Goal: Information Seeking & Learning: Learn about a topic

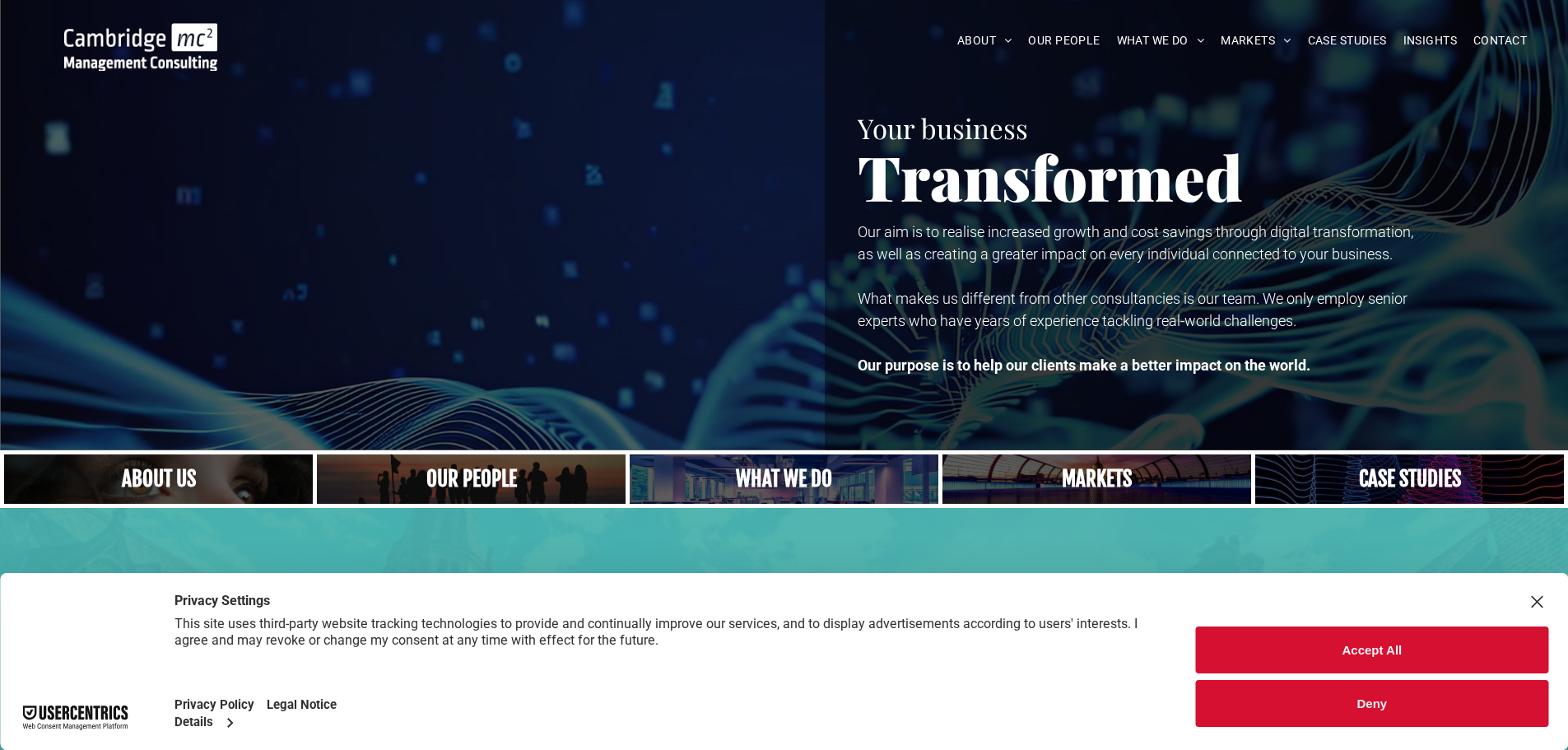
click at [772, 471] on link "A yoga teacher lifting his whole body off the ground in the peacock pose" at bounding box center [784, 479] width 327 height 53
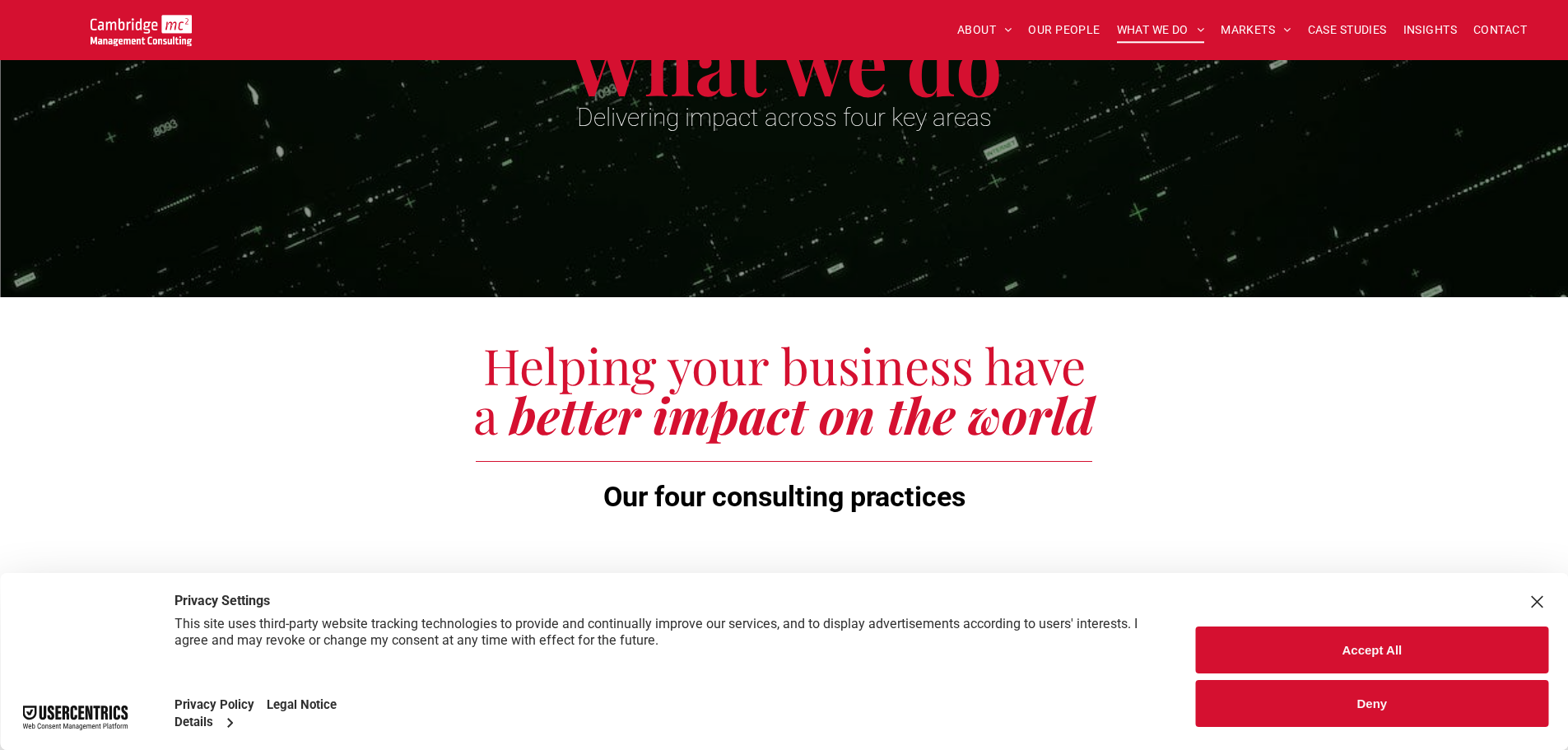
scroll to position [165, 0]
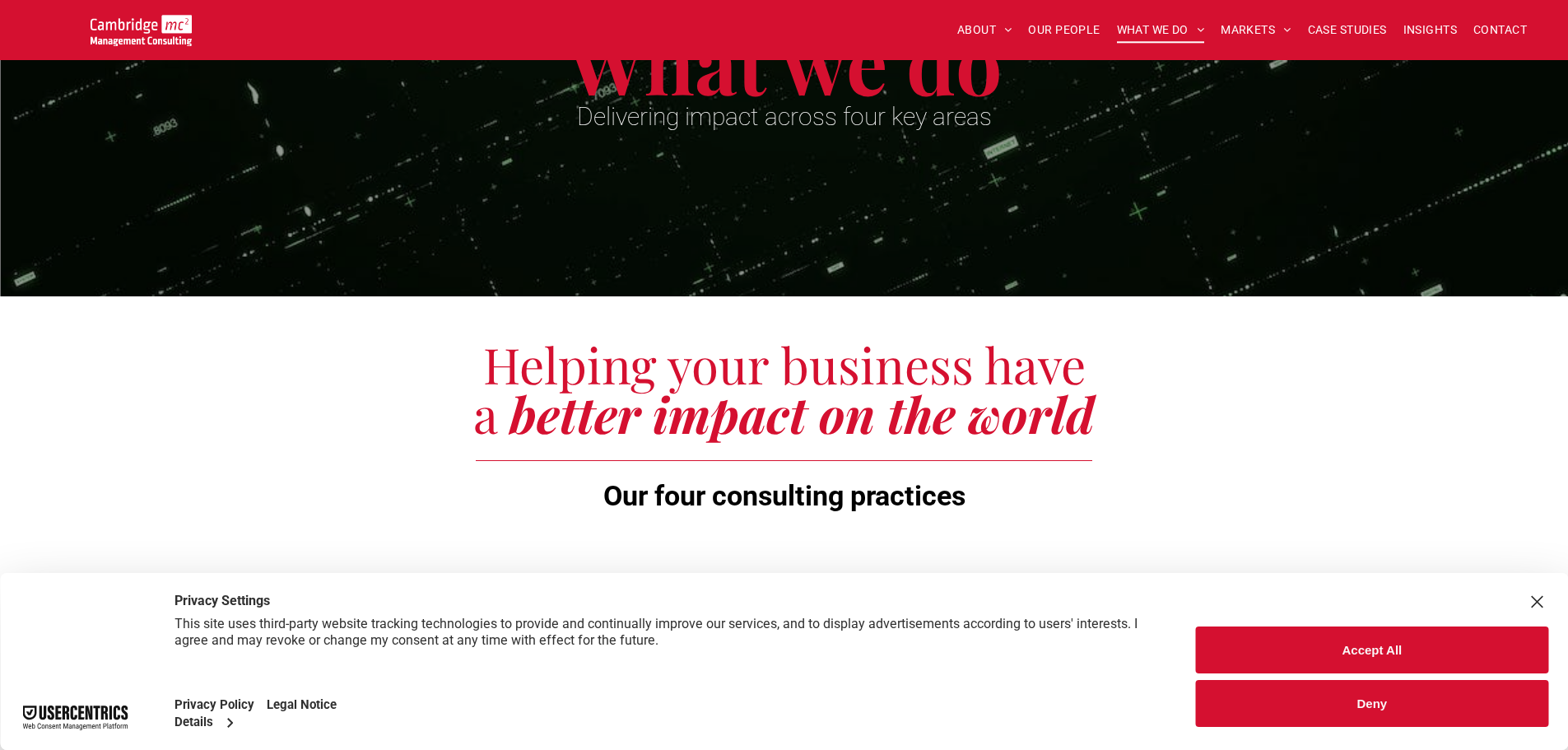
click at [1404, 651] on button "Accept All" at bounding box center [1372, 650] width 352 height 47
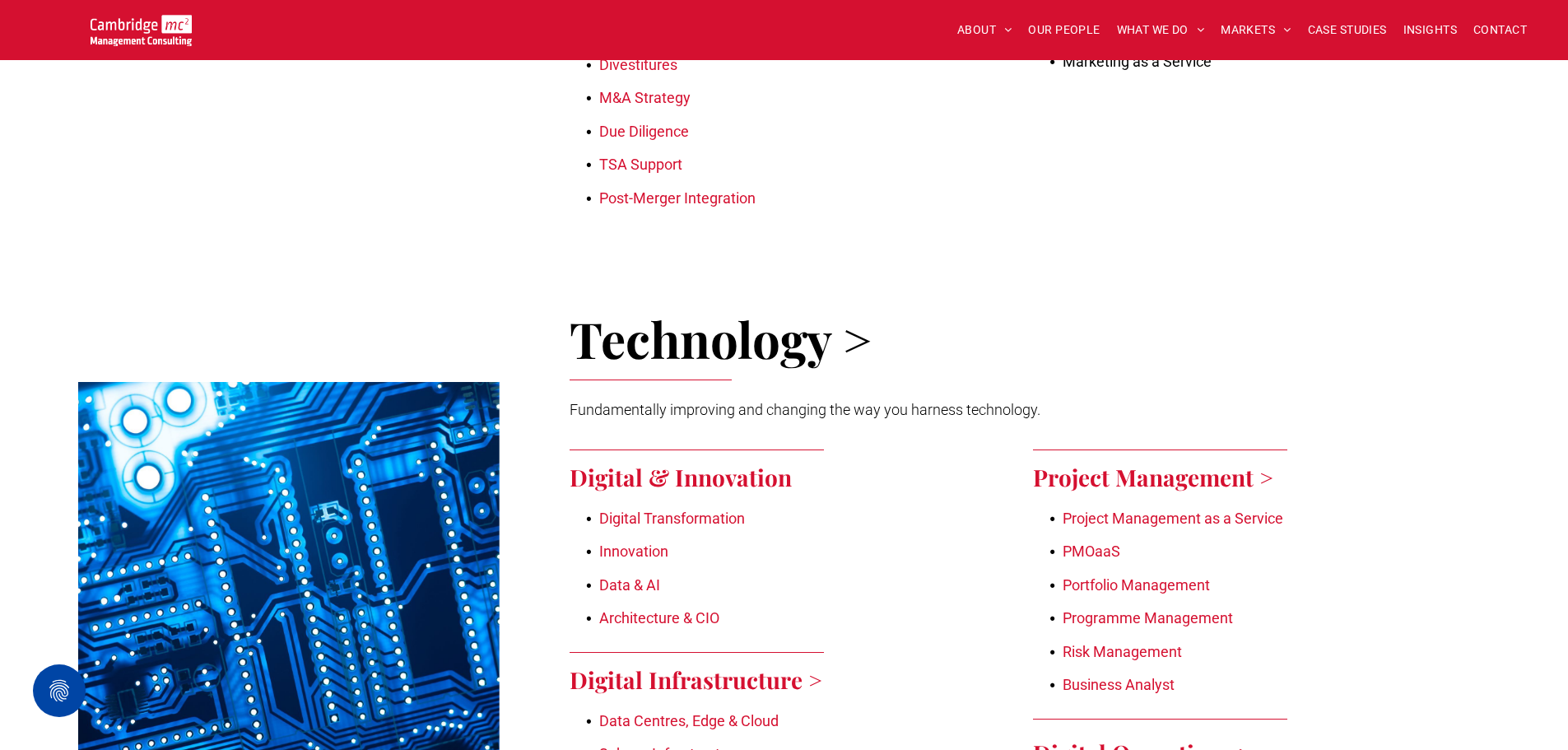
scroll to position [1400, 0]
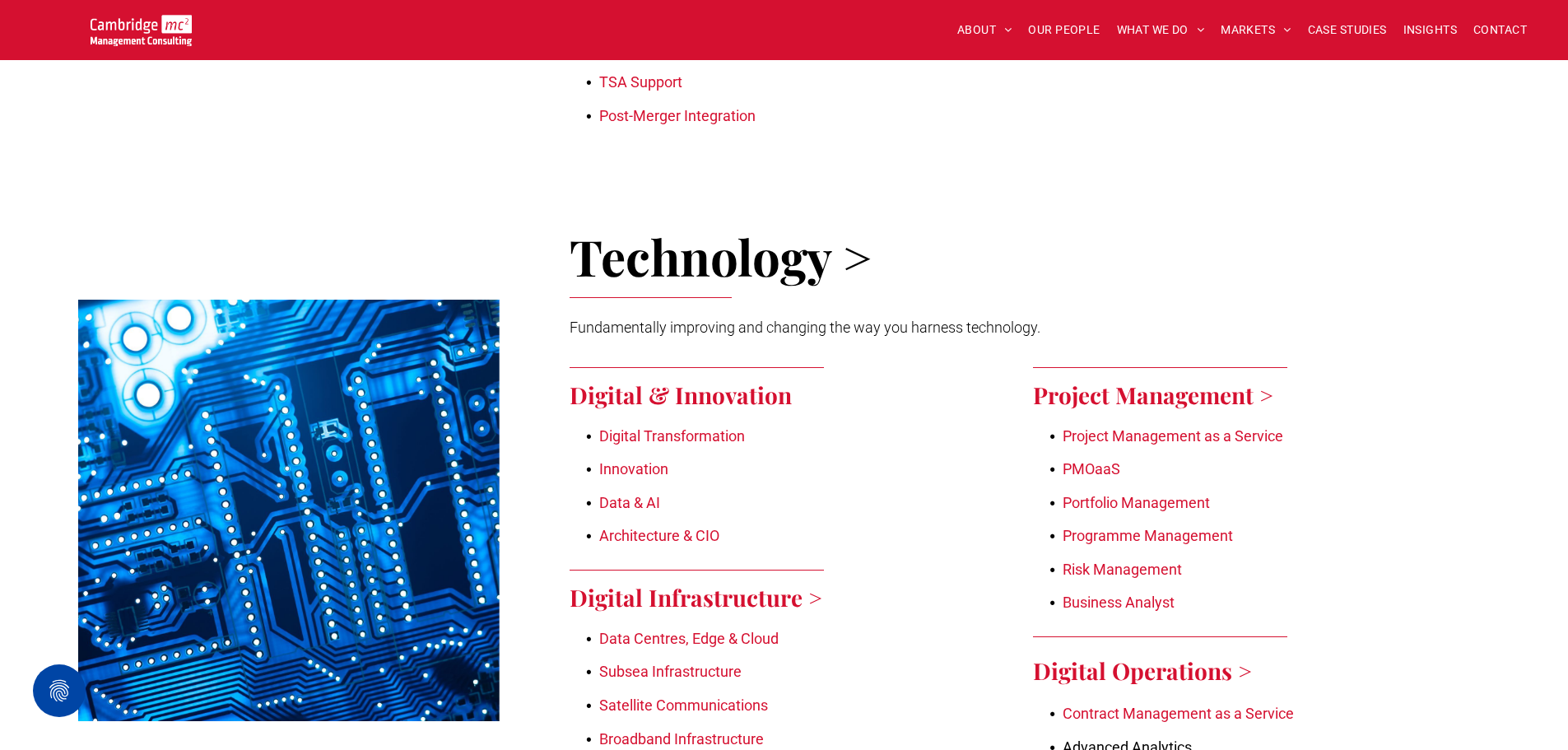
click at [1122, 427] on link "Project Management as a Service" at bounding box center [1172, 436] width 221 height 18
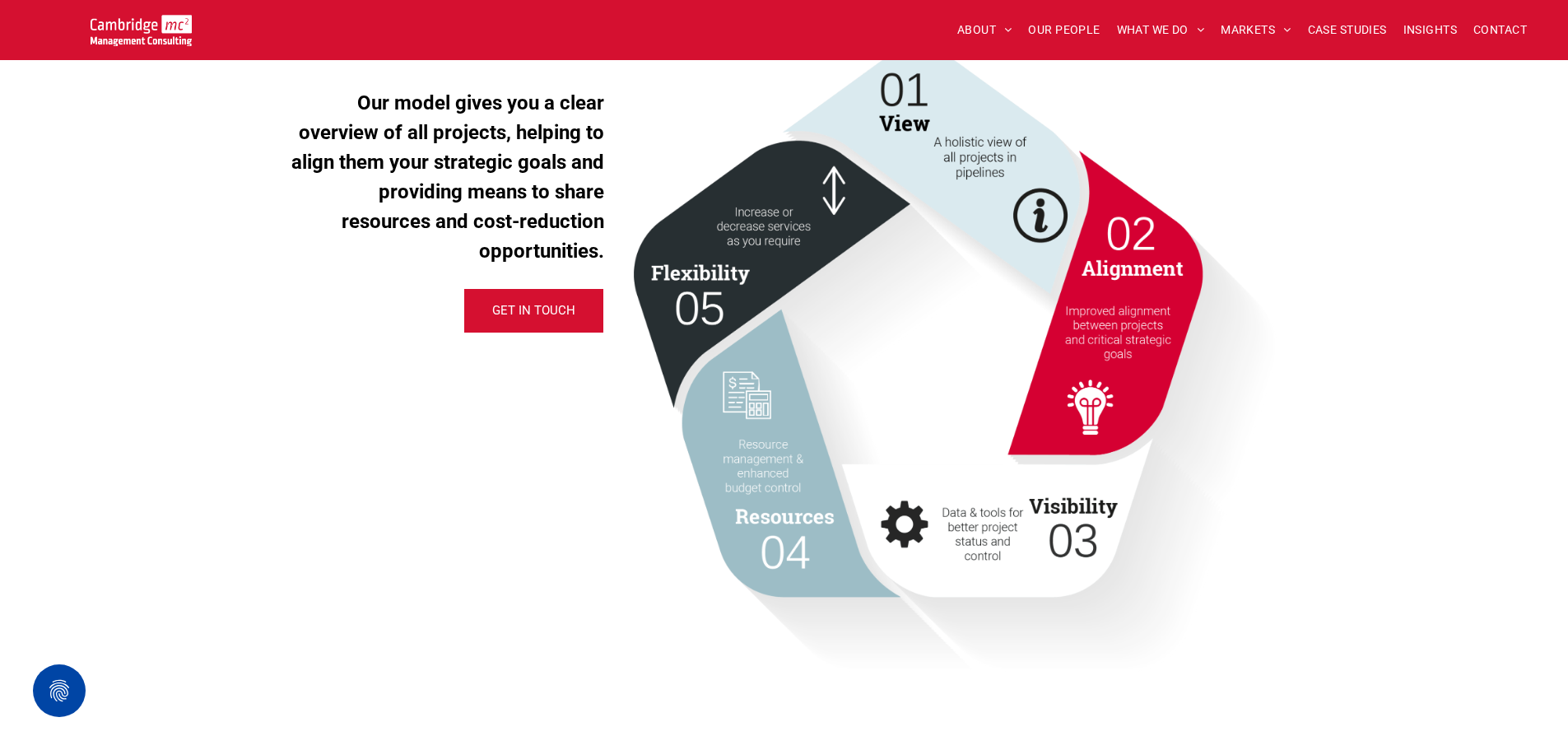
scroll to position [1976, 0]
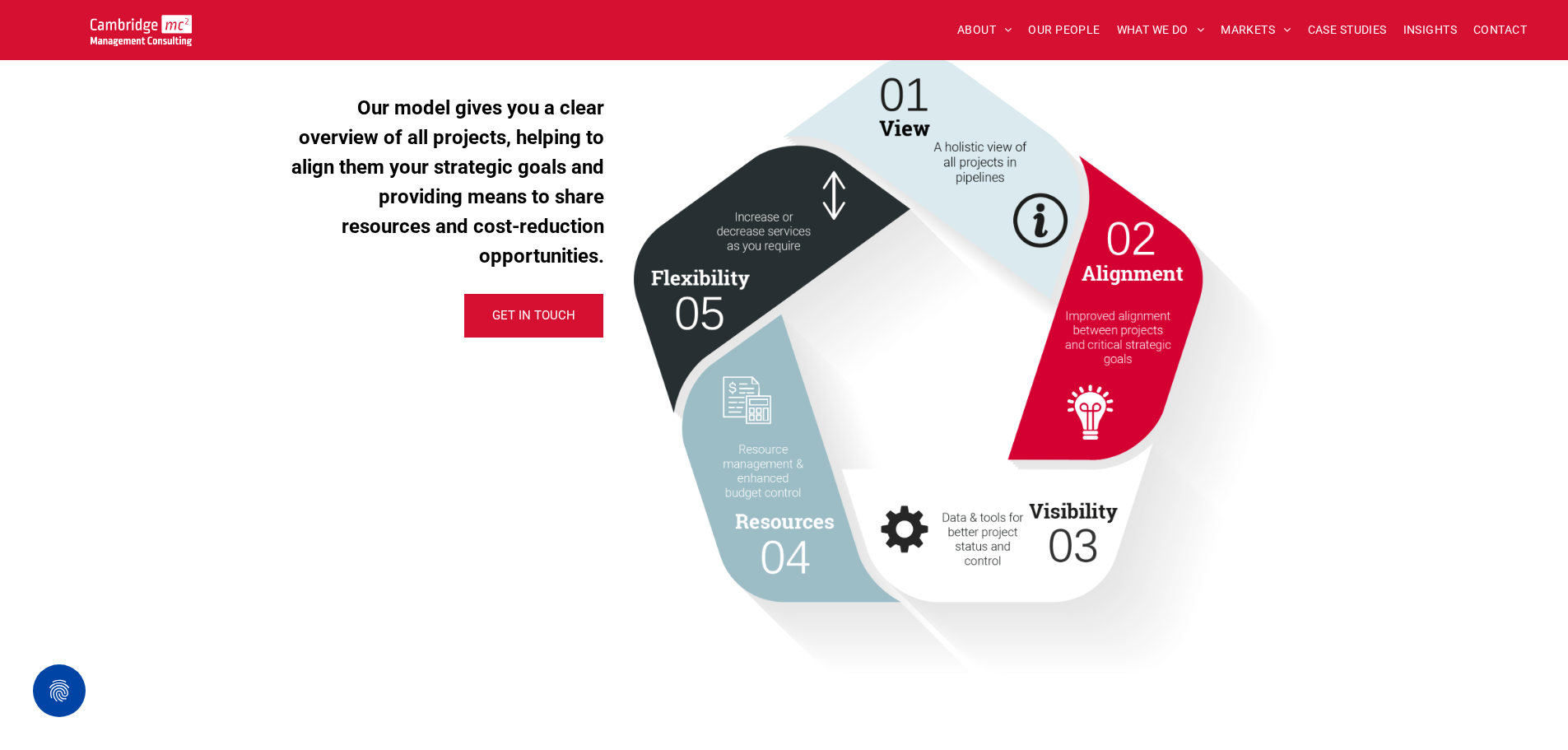
click at [493, 608] on div "Our model gives you a clear overview of all projects, helping to align them you…" at bounding box center [455, 365] width 329 height 622
